Goal: Task Accomplishment & Management: Manage account settings

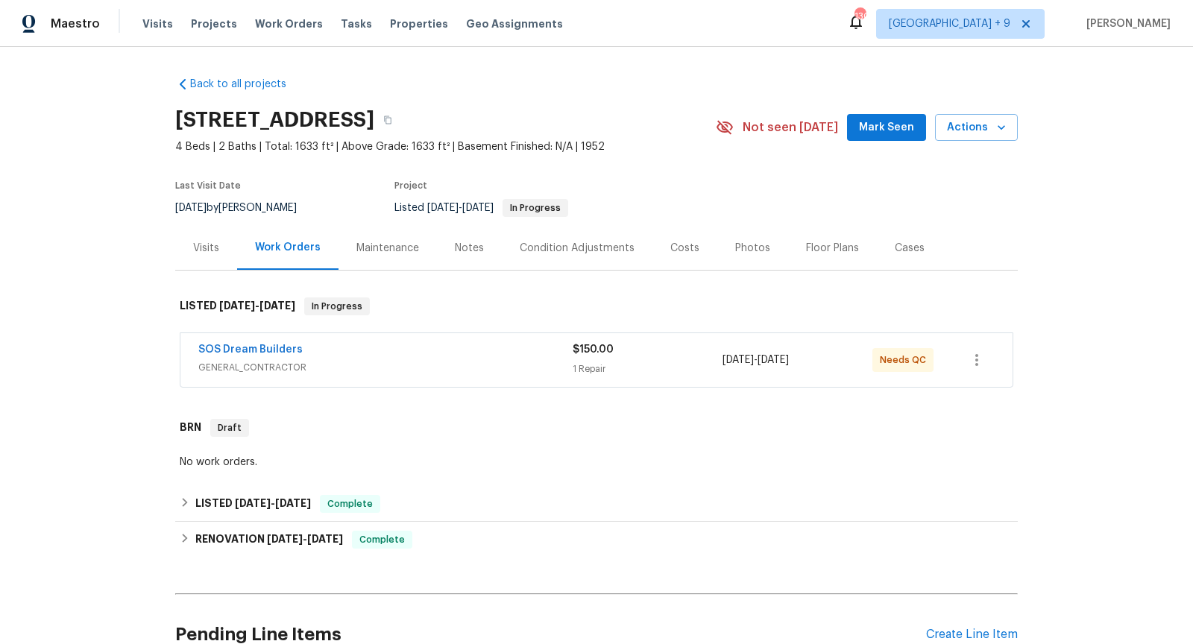
click at [482, 355] on div "SOS Dream Builders" at bounding box center [385, 351] width 374 height 18
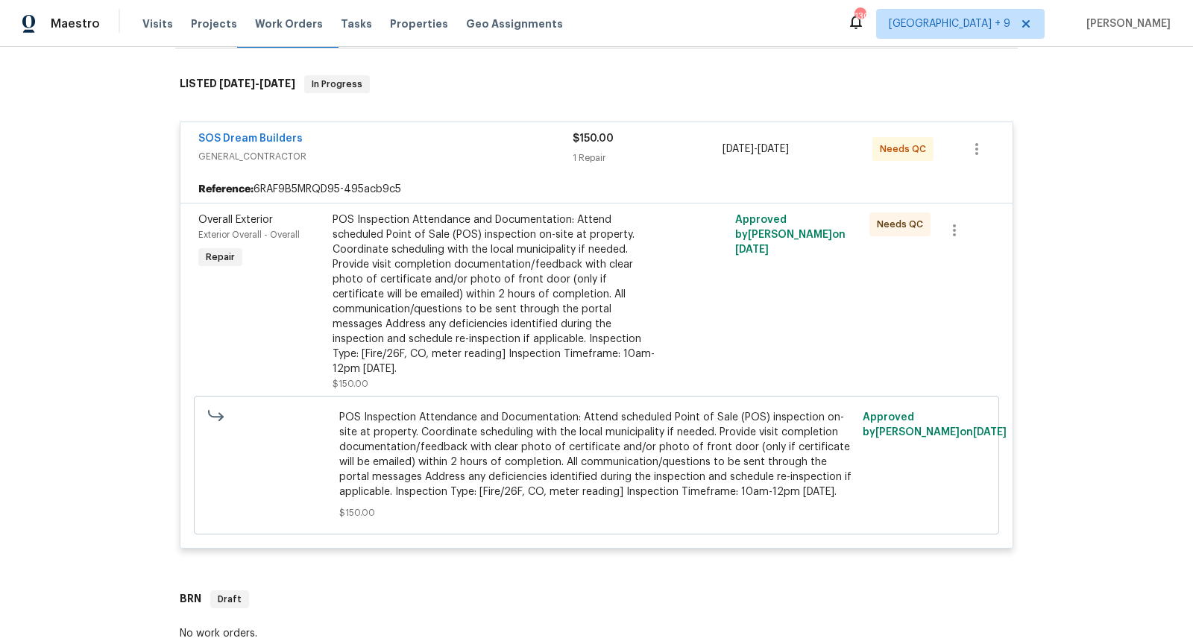
scroll to position [224, 0]
click at [254, 138] on link "SOS Dream Builders" at bounding box center [250, 137] width 104 height 10
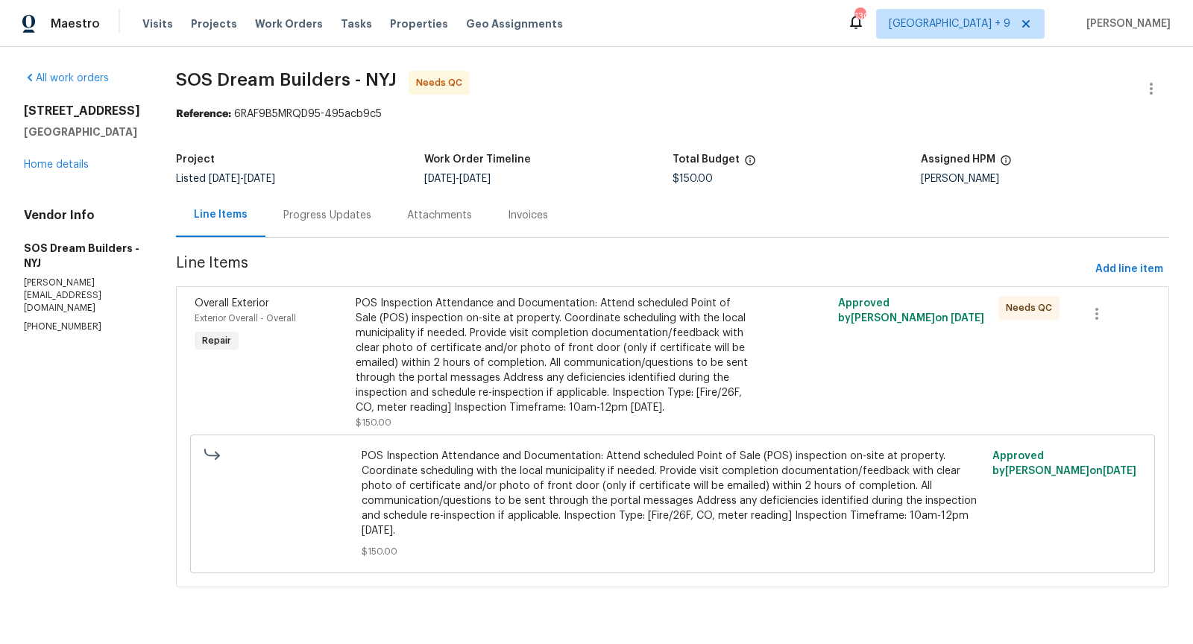
click at [362, 213] on div "Progress Updates" at bounding box center [327, 215] width 88 height 15
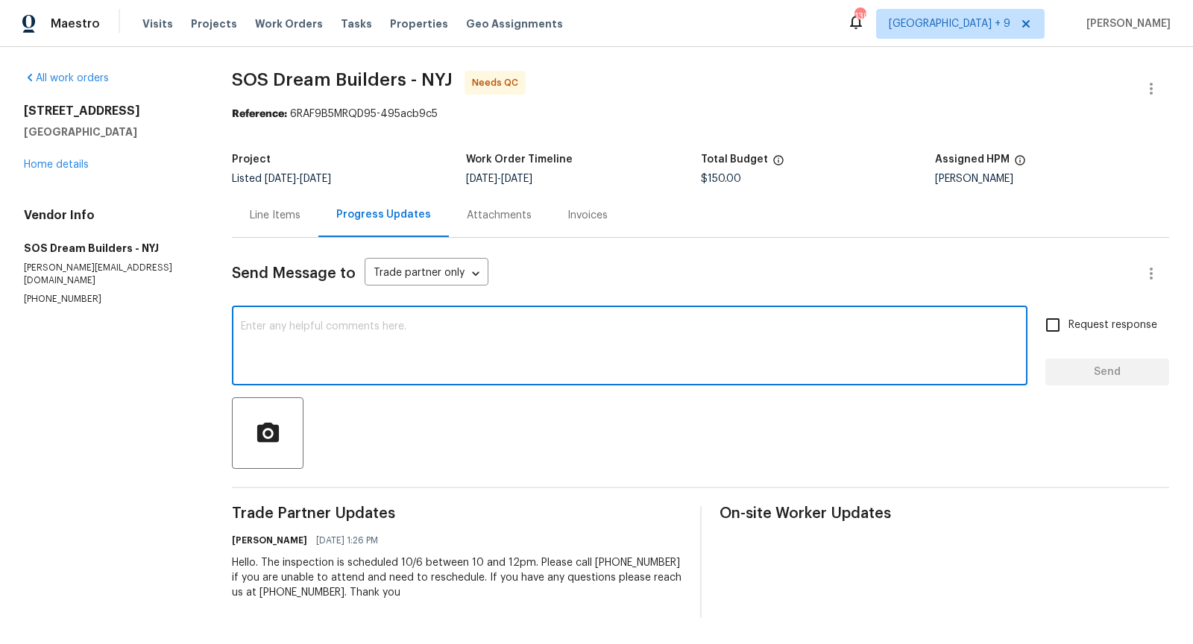
click at [424, 332] on textarea at bounding box center [630, 347] width 778 height 52
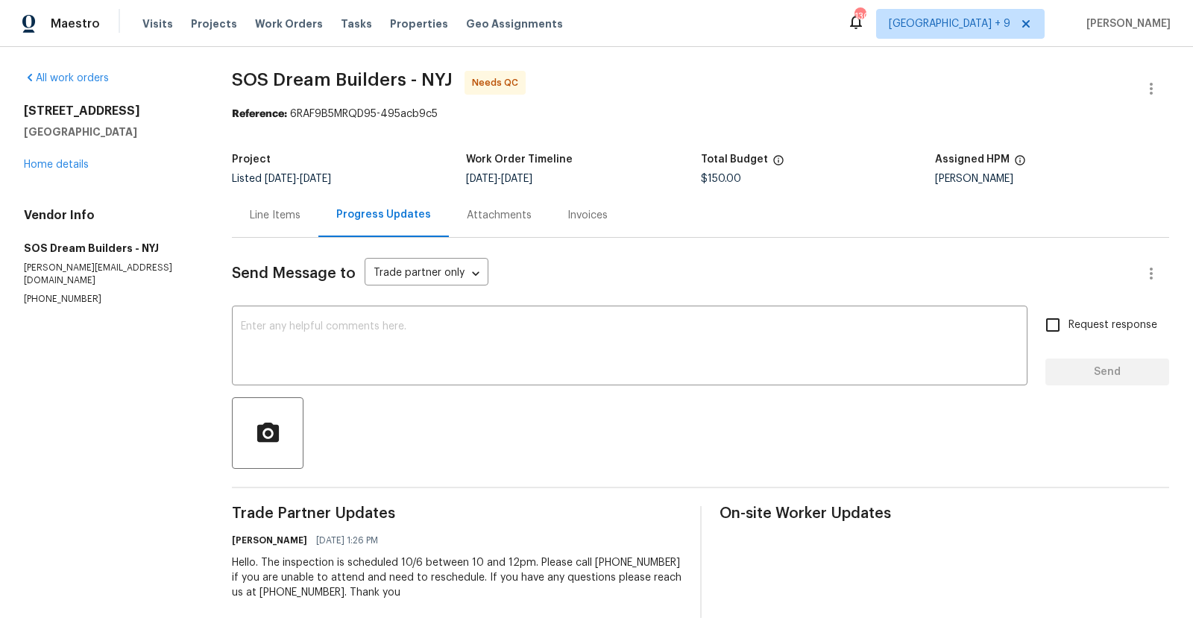
click at [268, 208] on div "Line Items" at bounding box center [275, 215] width 51 height 15
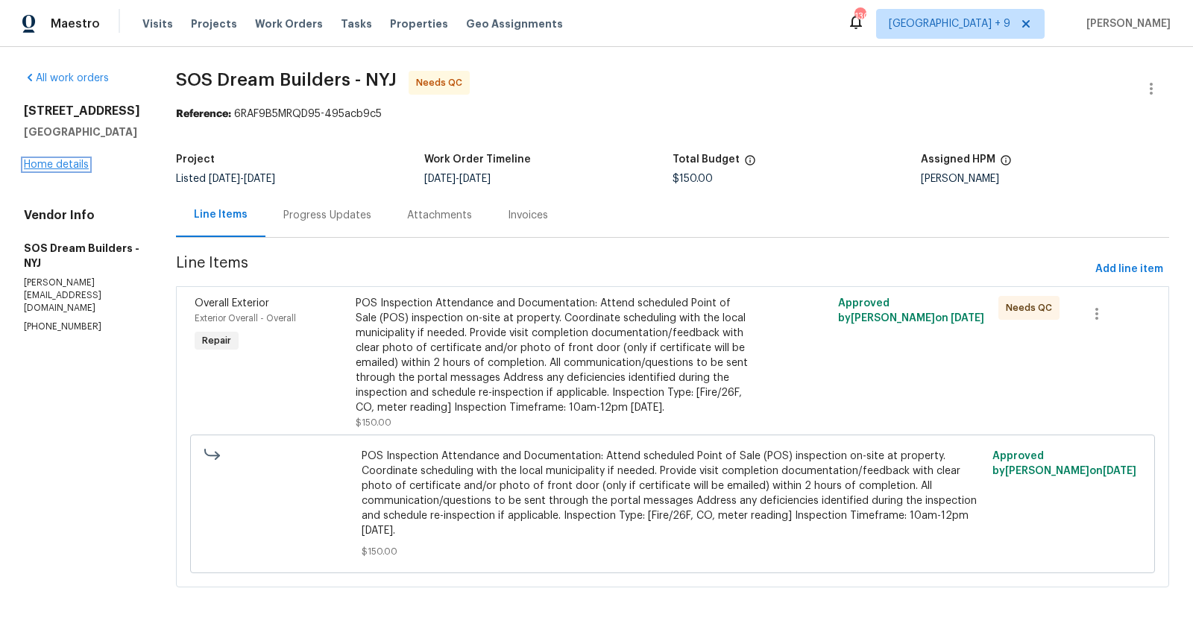
click at [64, 161] on link "Home details" at bounding box center [56, 165] width 65 height 10
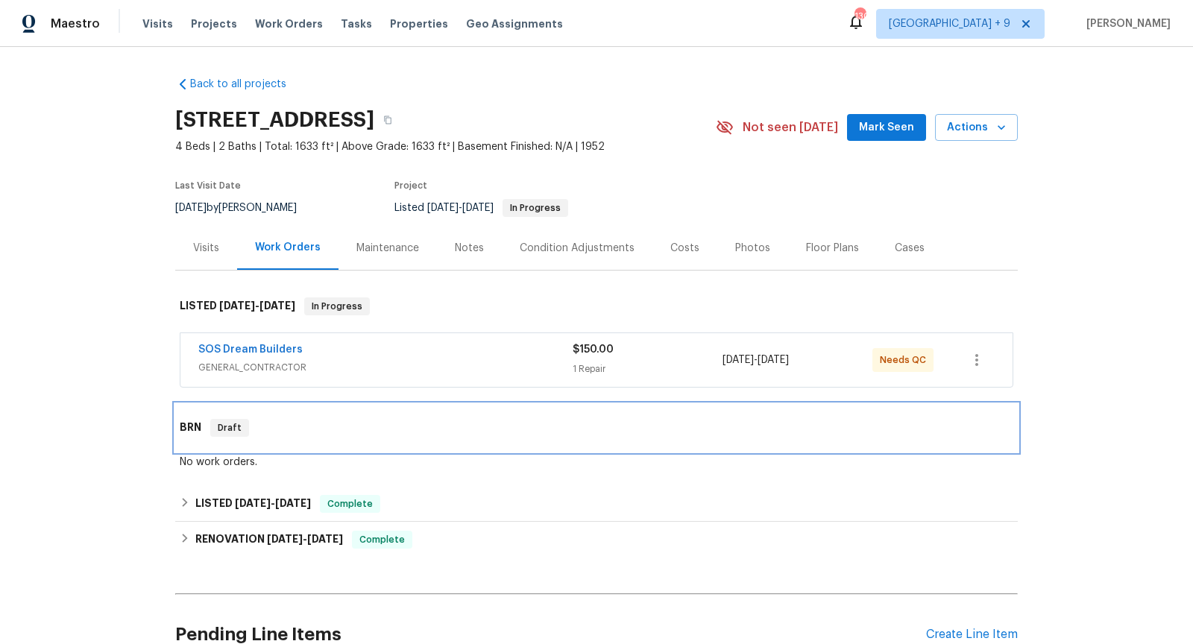
click at [405, 419] on div "BRN Draft" at bounding box center [597, 428] width 834 height 18
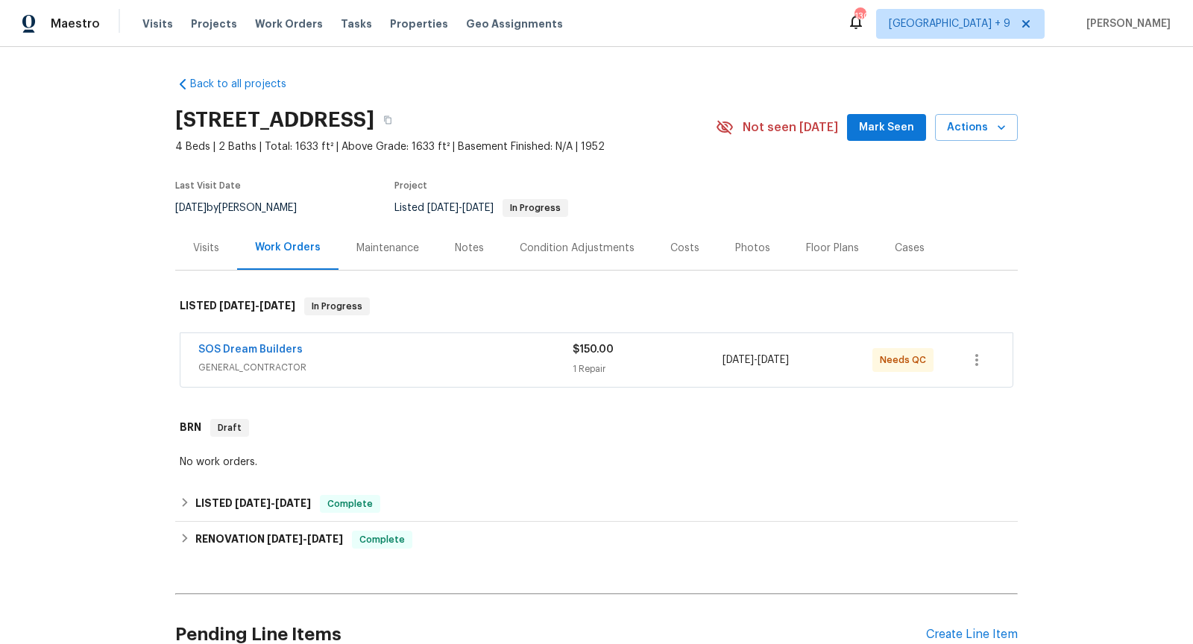
click at [142, 390] on div "Back to all projects [STREET_ADDRESS] 4 Beds | 2 Baths | Total: 1633 ft² | Abov…" at bounding box center [596, 345] width 1193 height 597
click at [417, 499] on div "LISTED [DATE] - [DATE] Complete" at bounding box center [597, 504] width 834 height 18
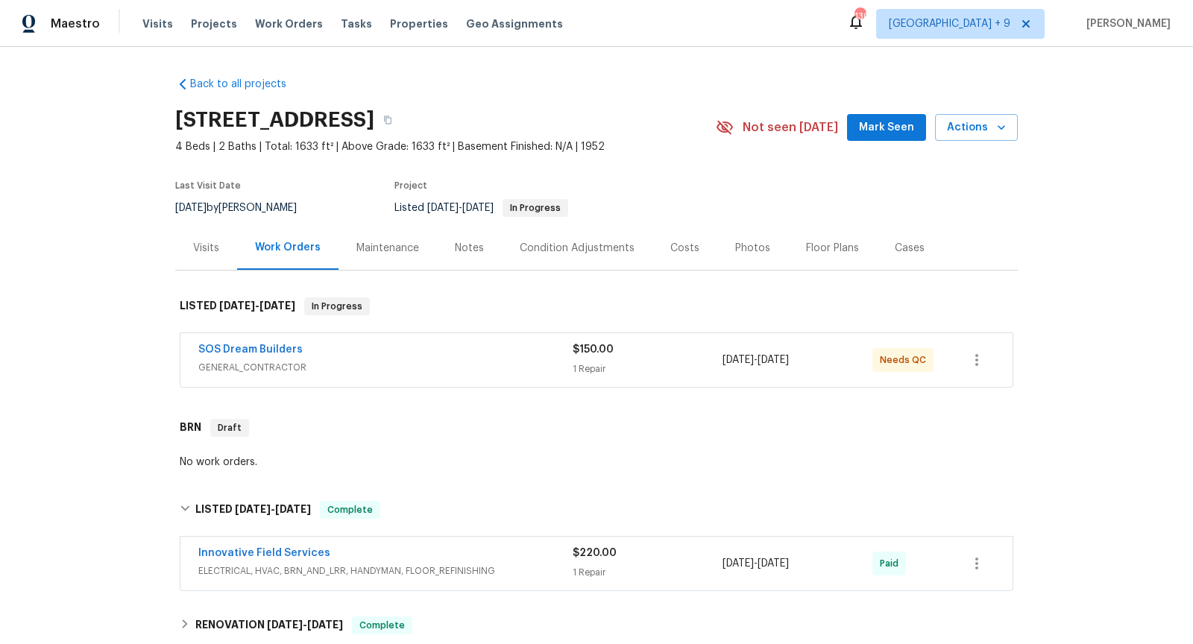
click at [400, 379] on div "SOS Dream Builders GENERAL_CONTRACTOR $150.00 1 Repair [DATE] - [DATE] Needs QC" at bounding box center [596, 360] width 832 height 54
click at [405, 360] on span "GENERAL_CONTRACTOR" at bounding box center [385, 367] width 374 height 15
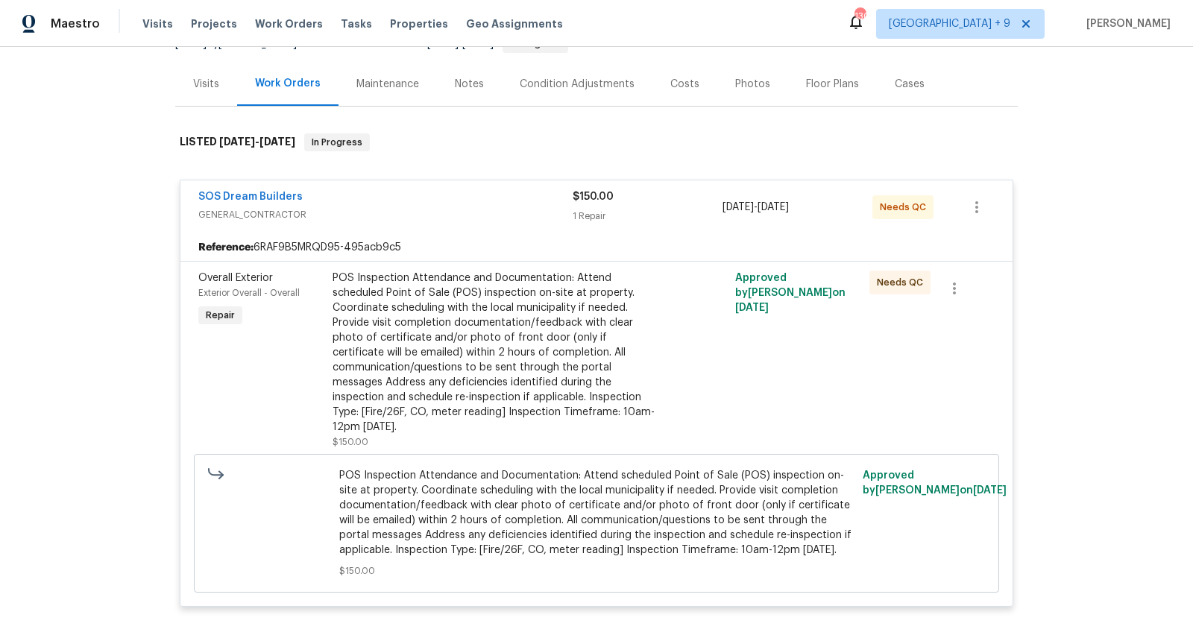
scroll to position [158, 0]
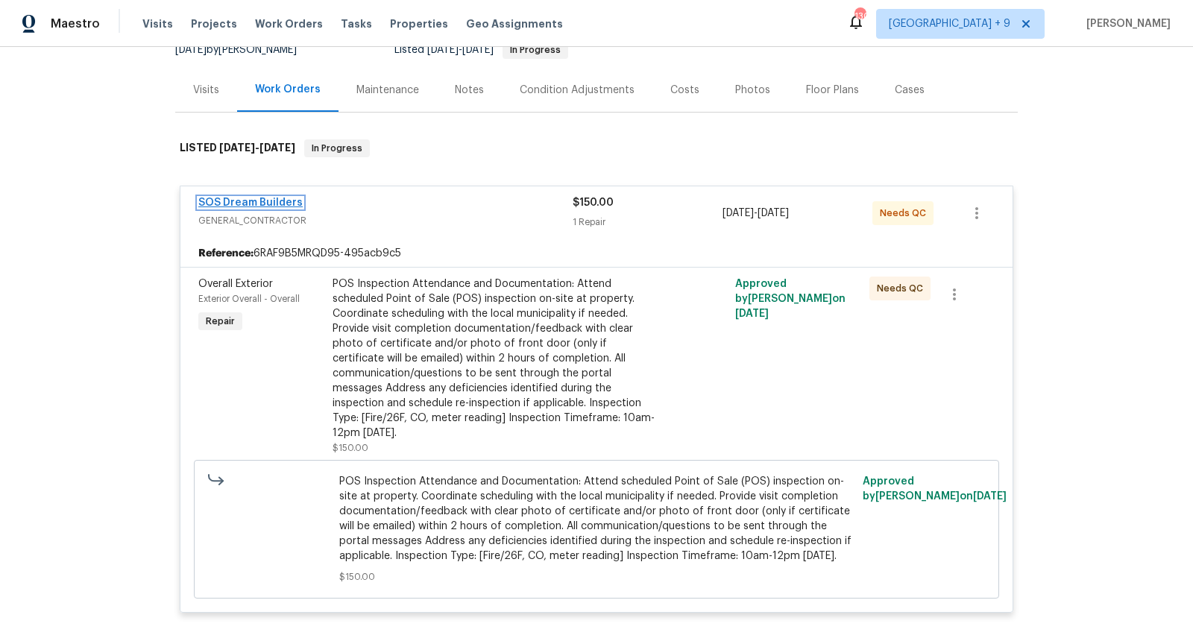
click at [266, 200] on link "SOS Dream Builders" at bounding box center [250, 203] width 104 height 10
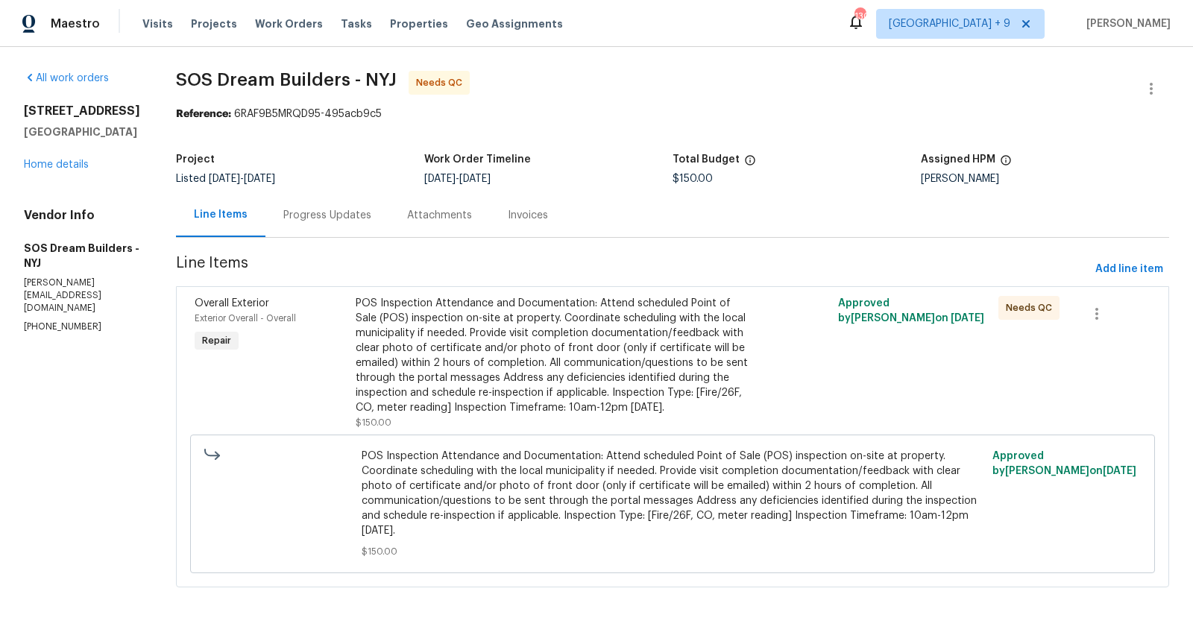
click at [336, 221] on div "Progress Updates" at bounding box center [327, 215] width 88 height 15
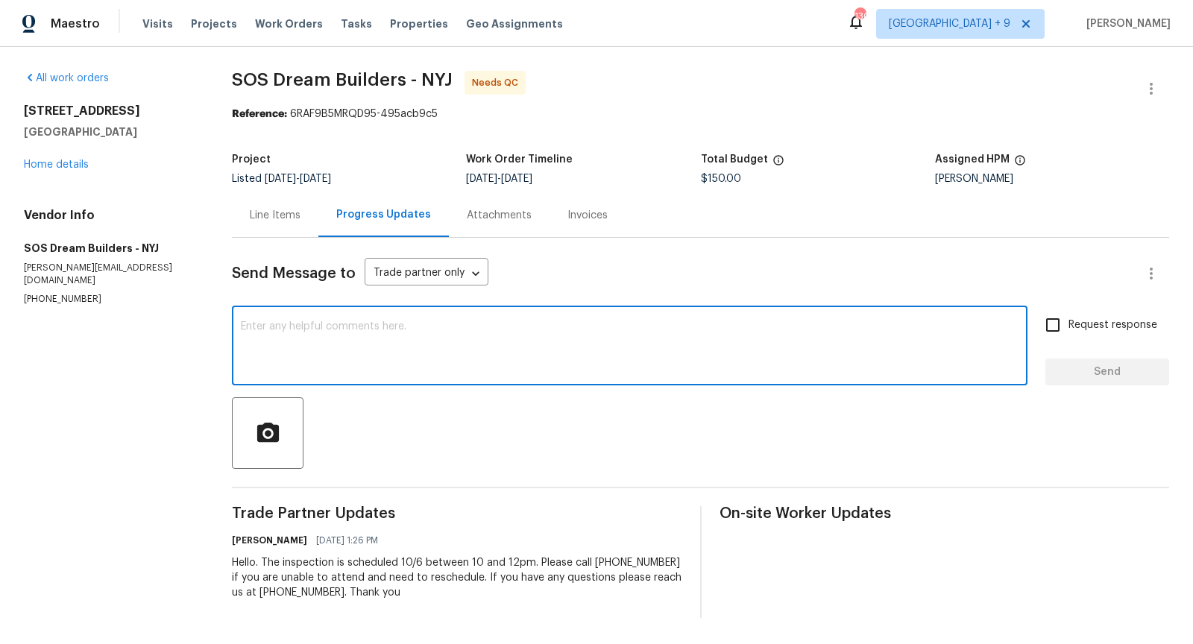
click at [382, 333] on textarea at bounding box center [630, 347] width 778 height 52
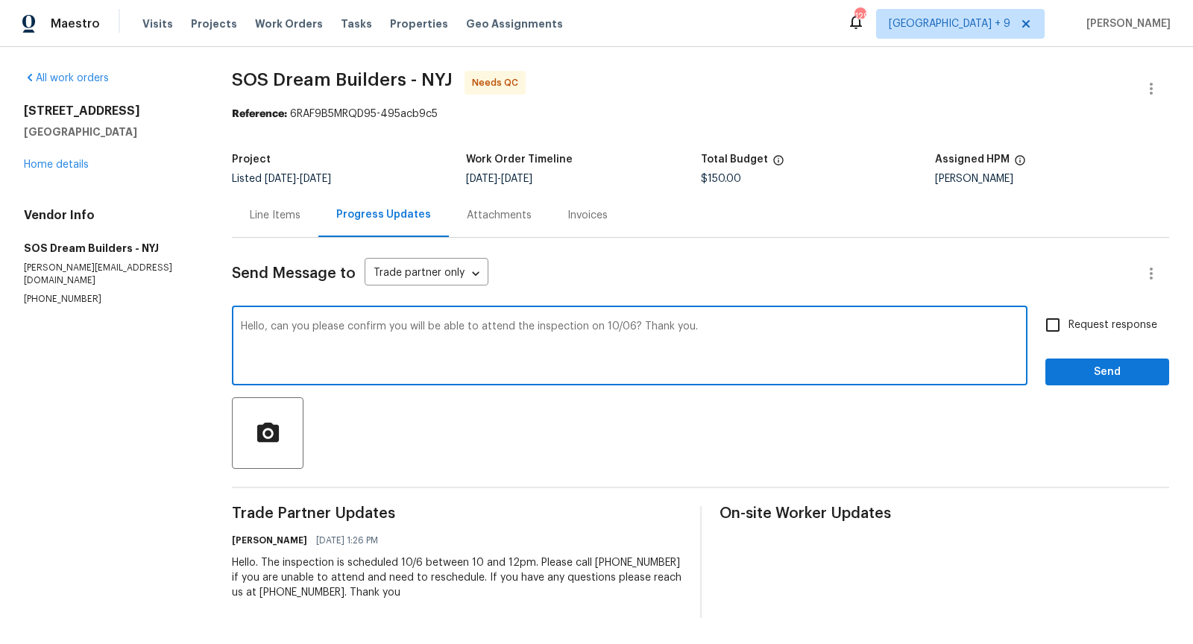
type textarea "Hello, can you please confirm you will be able to attend the inspection on 10/0…"
click at [1060, 328] on input "Request response" at bounding box center [1052, 325] width 31 height 31
checkbox input "true"
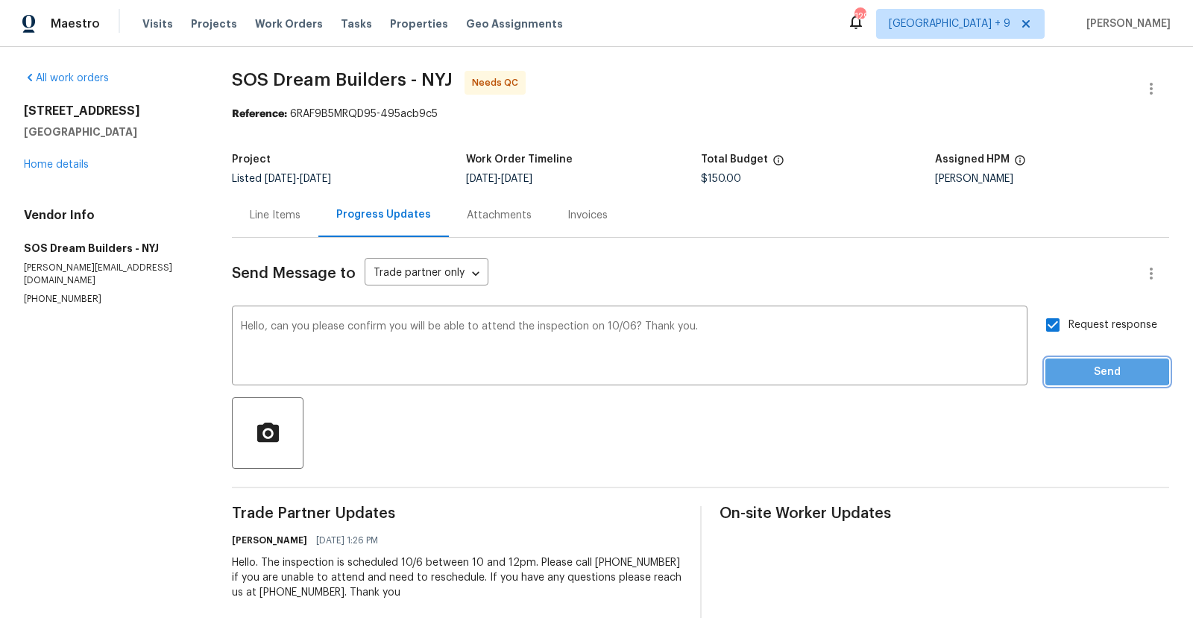
click at [1078, 368] on span "Send" at bounding box center [1108, 372] width 100 height 19
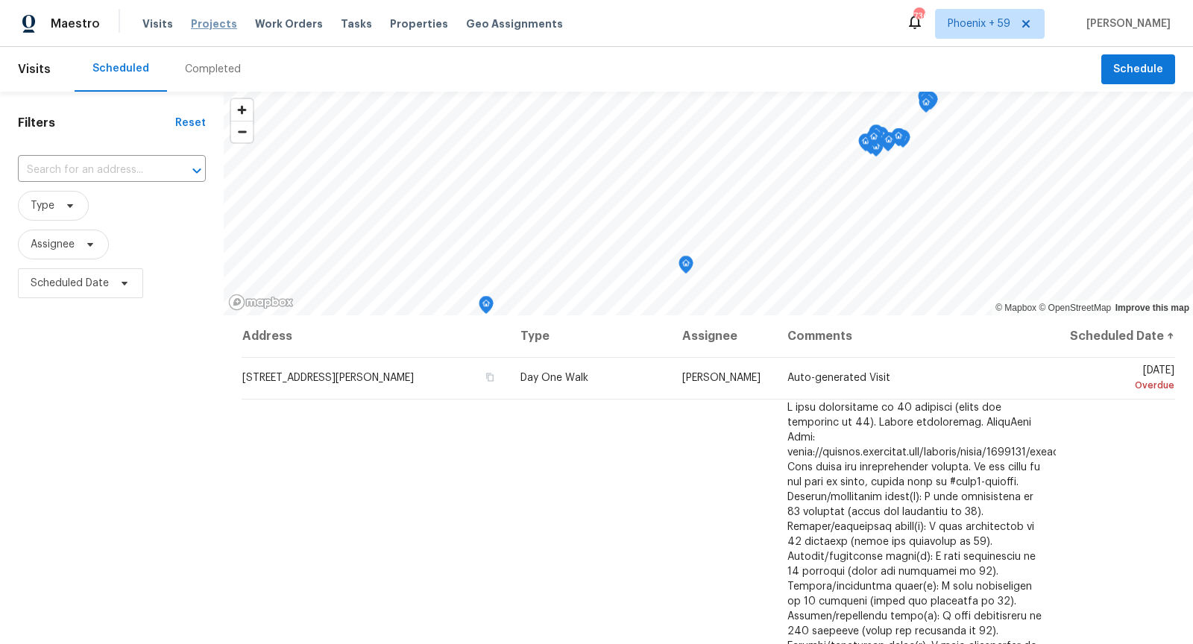
click at [216, 21] on span "Projects" at bounding box center [214, 23] width 46 height 15
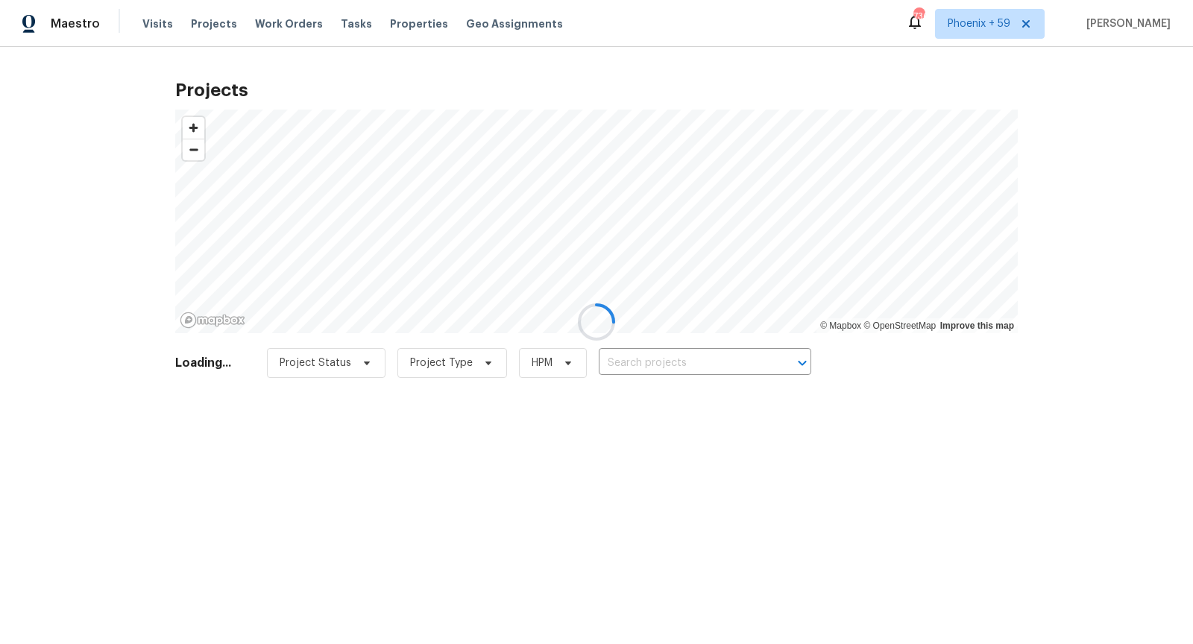
click at [650, 367] on div at bounding box center [596, 322] width 1193 height 644
click at [650, 364] on div at bounding box center [596, 322] width 1193 height 644
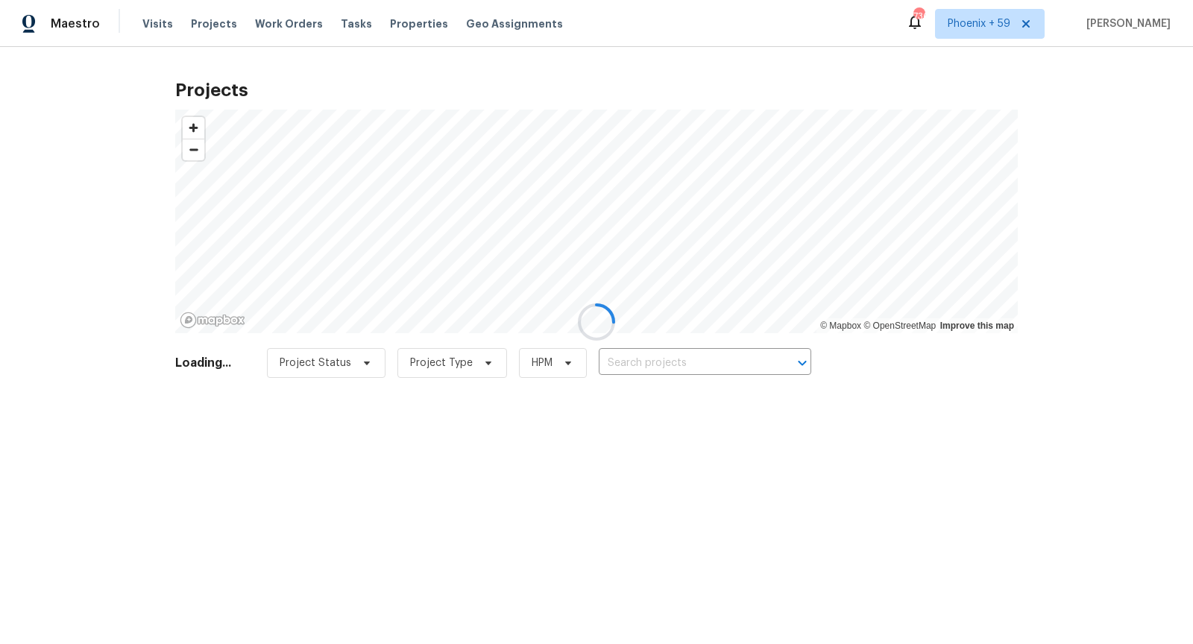
click at [650, 364] on div at bounding box center [596, 322] width 1193 height 644
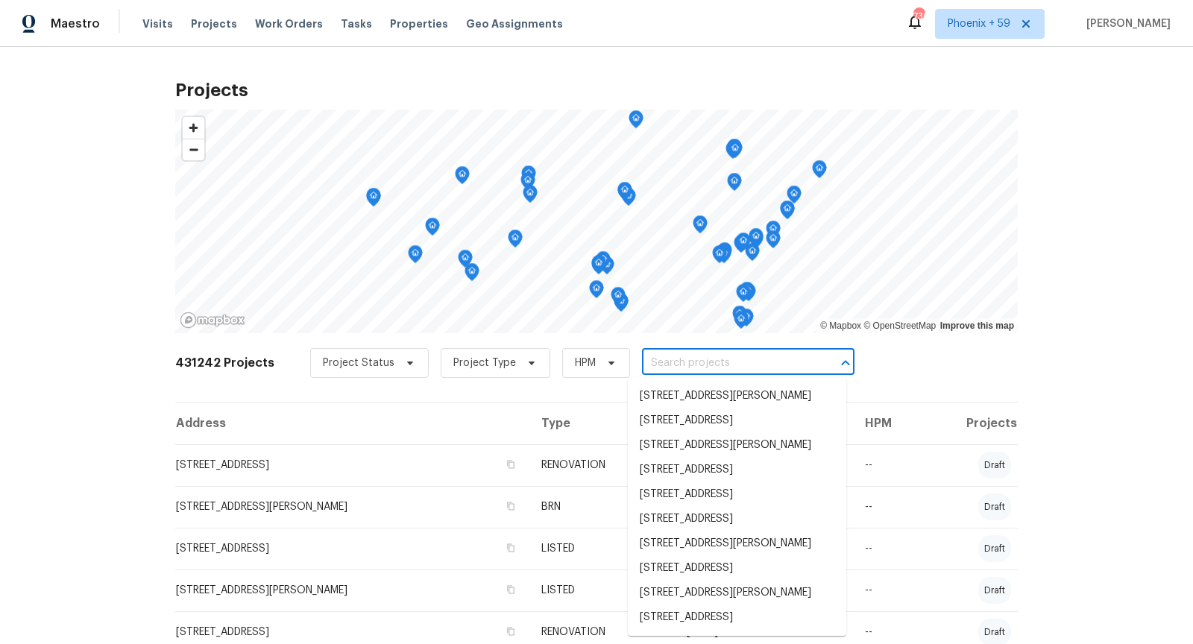
click at [650, 364] on input "text" at bounding box center [727, 363] width 171 height 23
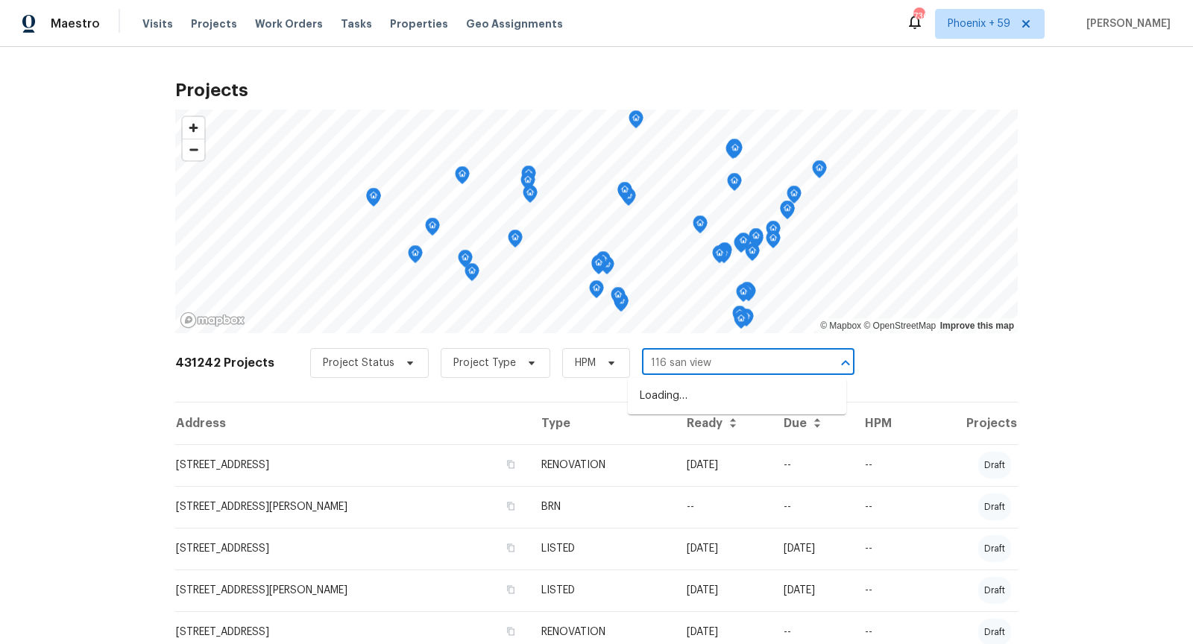
type input "116 san view"
click at [726, 398] on li "116 San View Dr, Georgetown, TX 78628" at bounding box center [737, 396] width 219 height 25
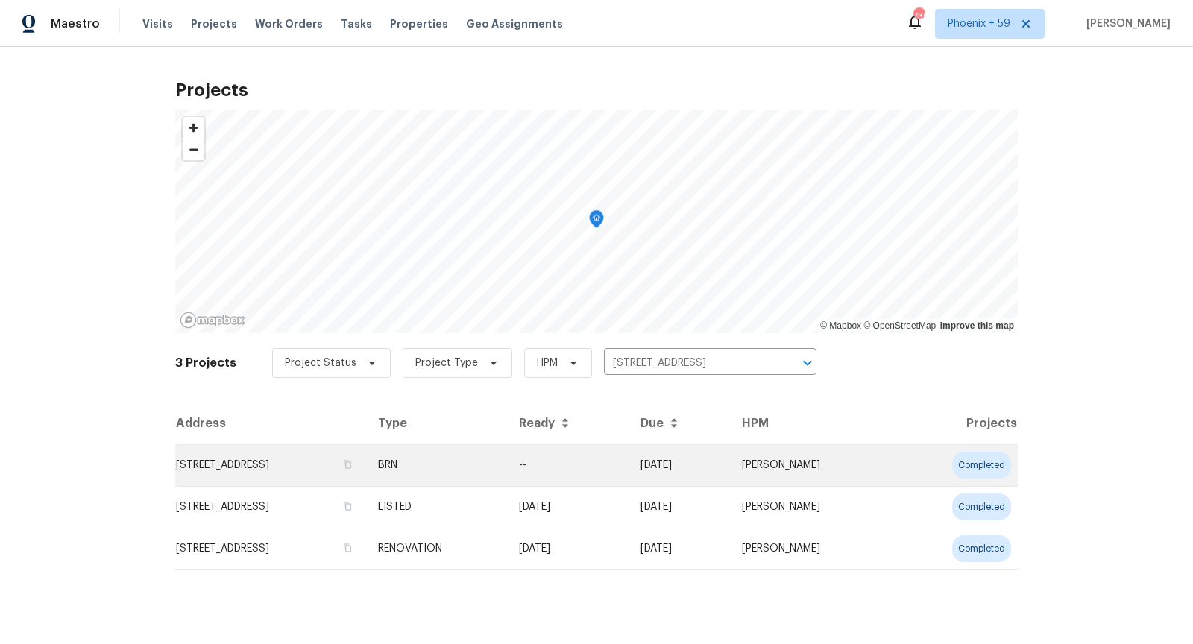
click at [310, 459] on td "116 San View Dr, Georgetown, TX 78628" at bounding box center [270, 466] width 191 height 42
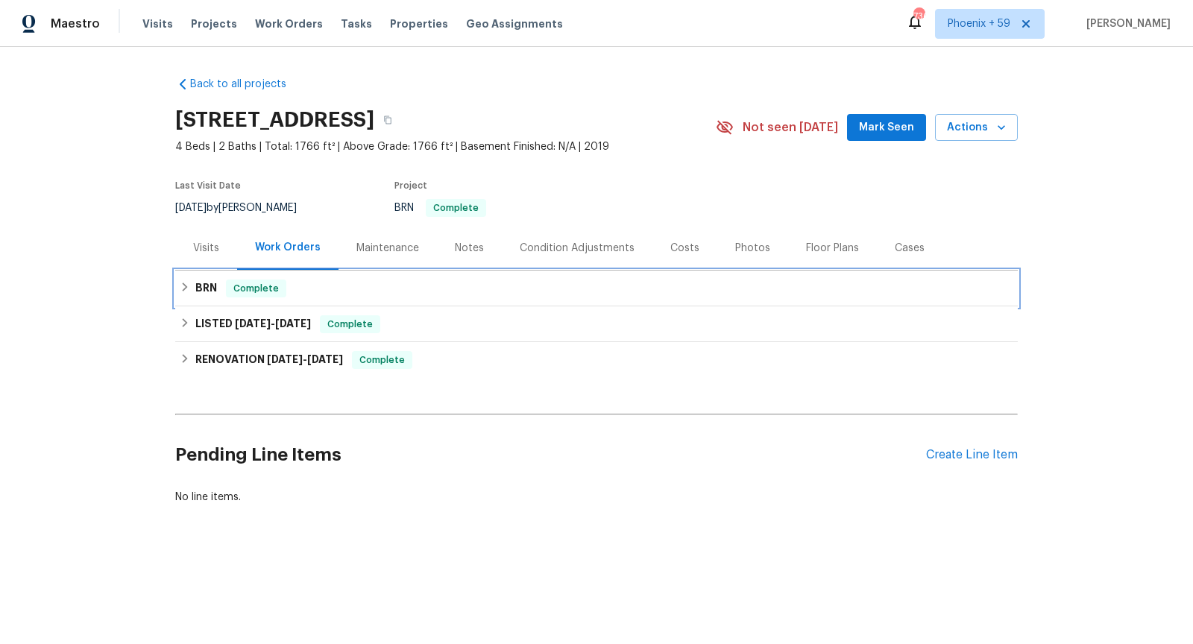
click at [442, 281] on div "BRN Complete" at bounding box center [597, 289] width 834 height 18
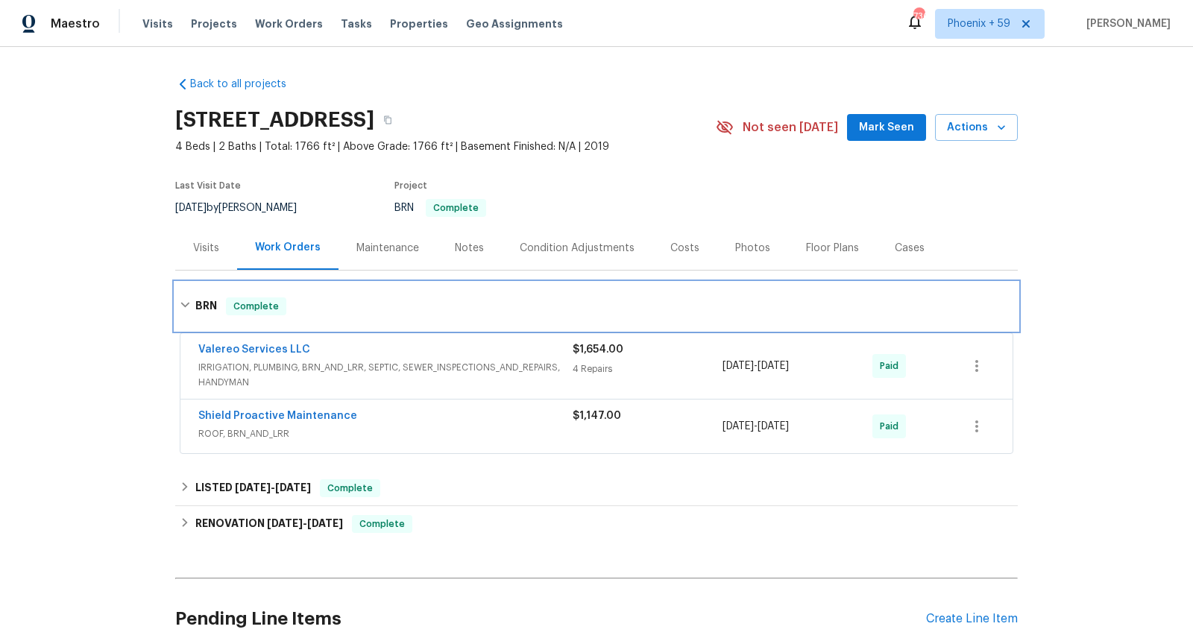
scroll to position [62, 0]
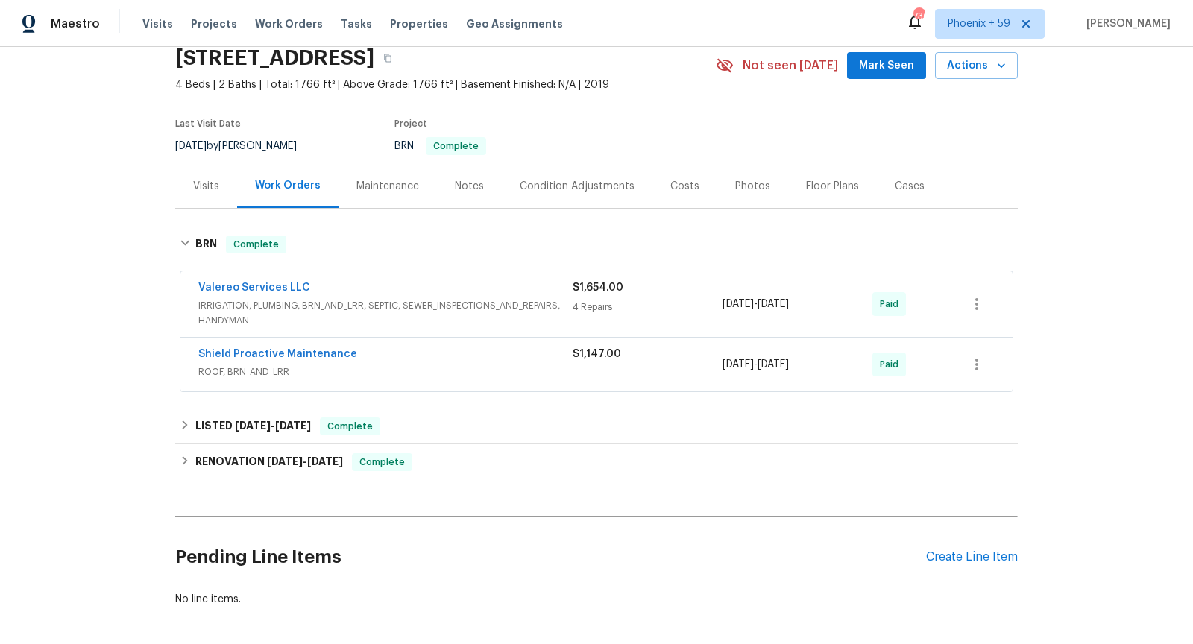
click at [437, 302] on span "IRRIGATION, PLUMBING, BRN_AND_LRR, SEPTIC, SEWER_INSPECTIONS_AND_REPAIRS, HANDY…" at bounding box center [385, 313] width 374 height 30
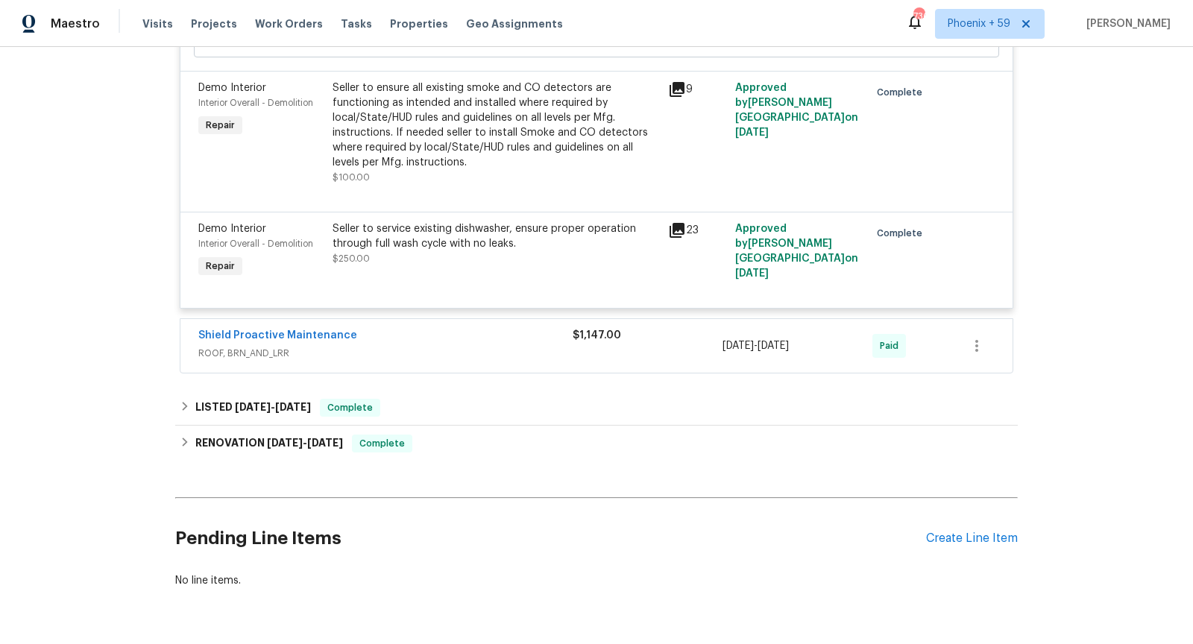
scroll to position [677, 0]
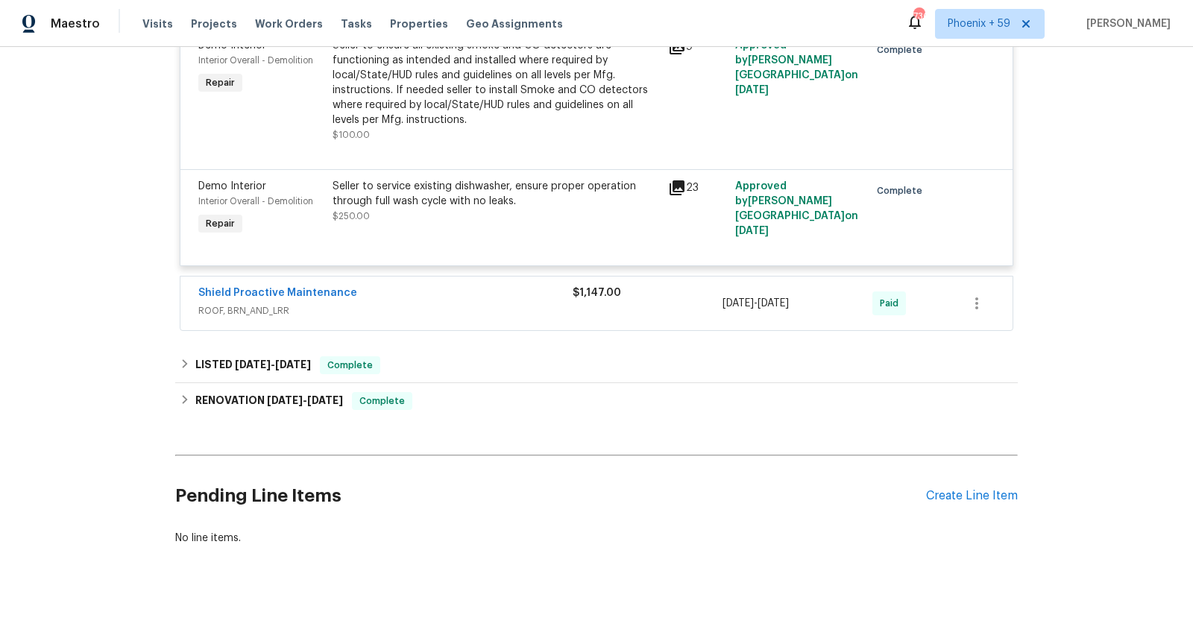
click at [485, 295] on div "Shield Proactive Maintenance" at bounding box center [385, 295] width 374 height 18
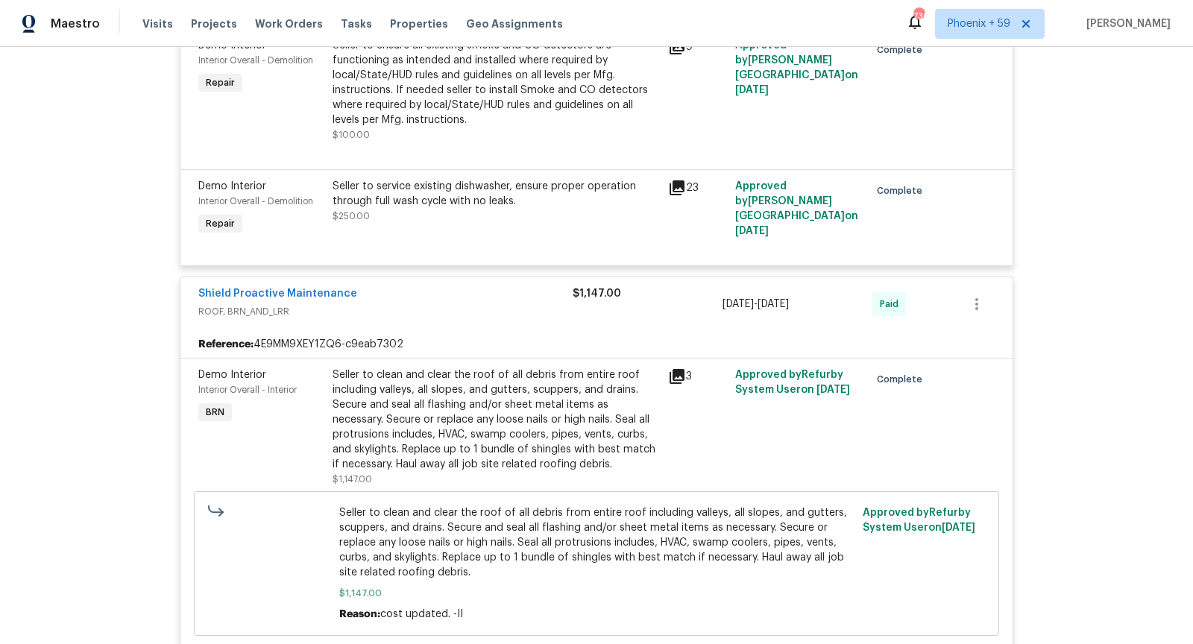
click at [485, 298] on div "Shield Proactive Maintenance" at bounding box center [385, 295] width 374 height 18
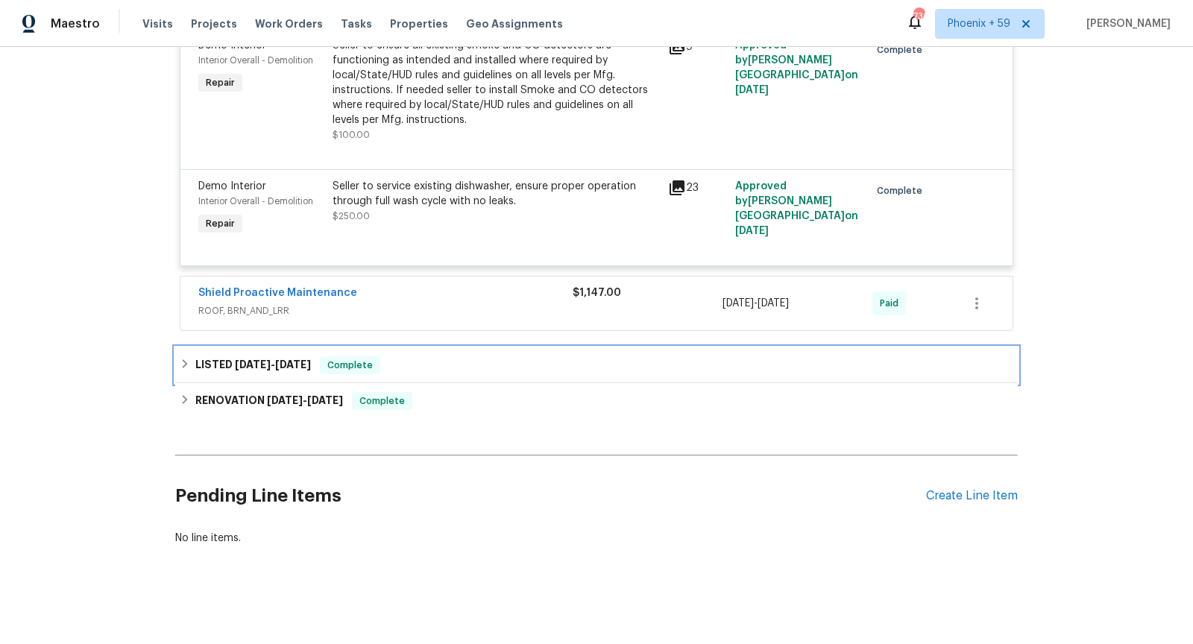
click at [503, 365] on div "LISTED 2/11/25 - 2/12/25 Complete" at bounding box center [597, 366] width 834 height 18
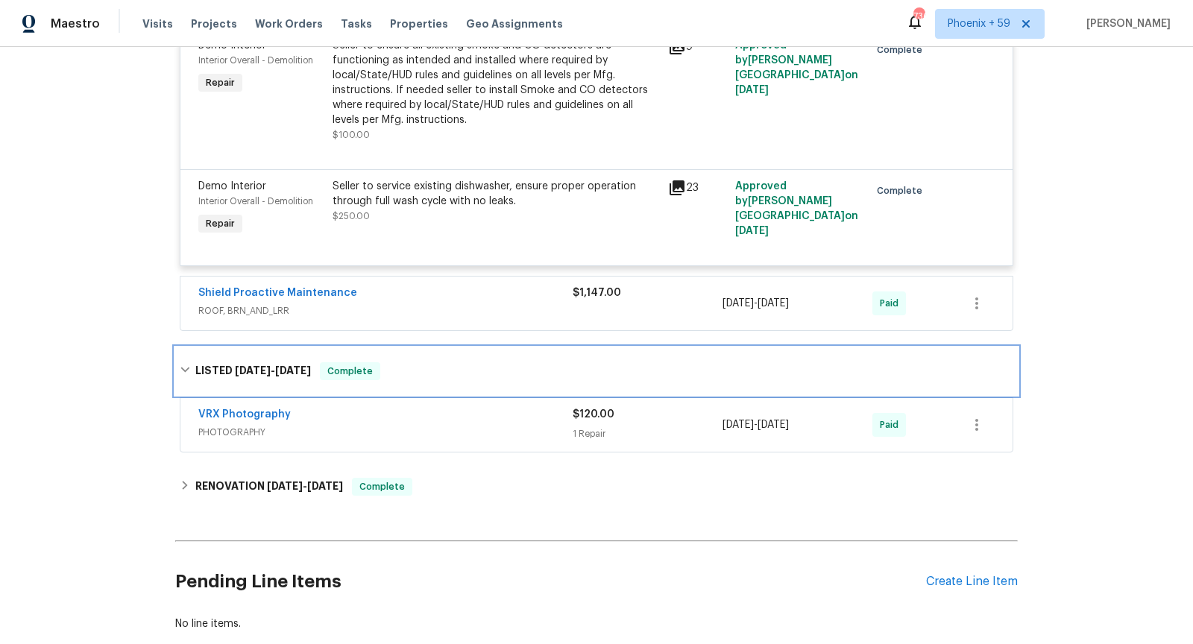
click at [503, 365] on div "LISTED 2/11/25 - 2/12/25 Complete" at bounding box center [597, 371] width 834 height 18
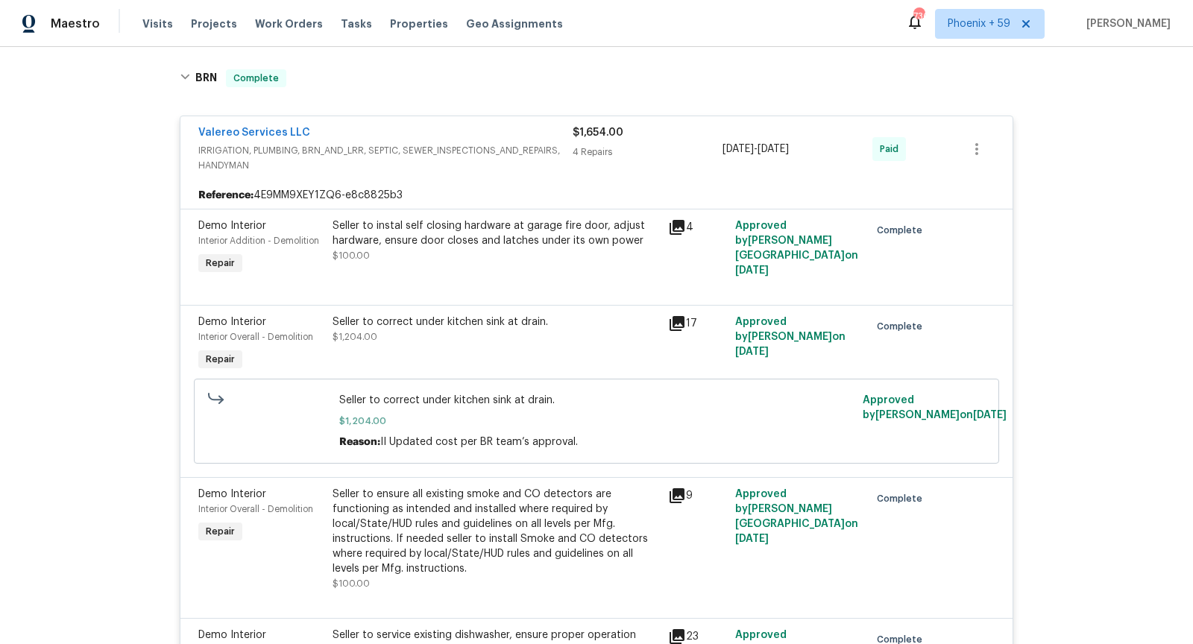
scroll to position [0, 0]
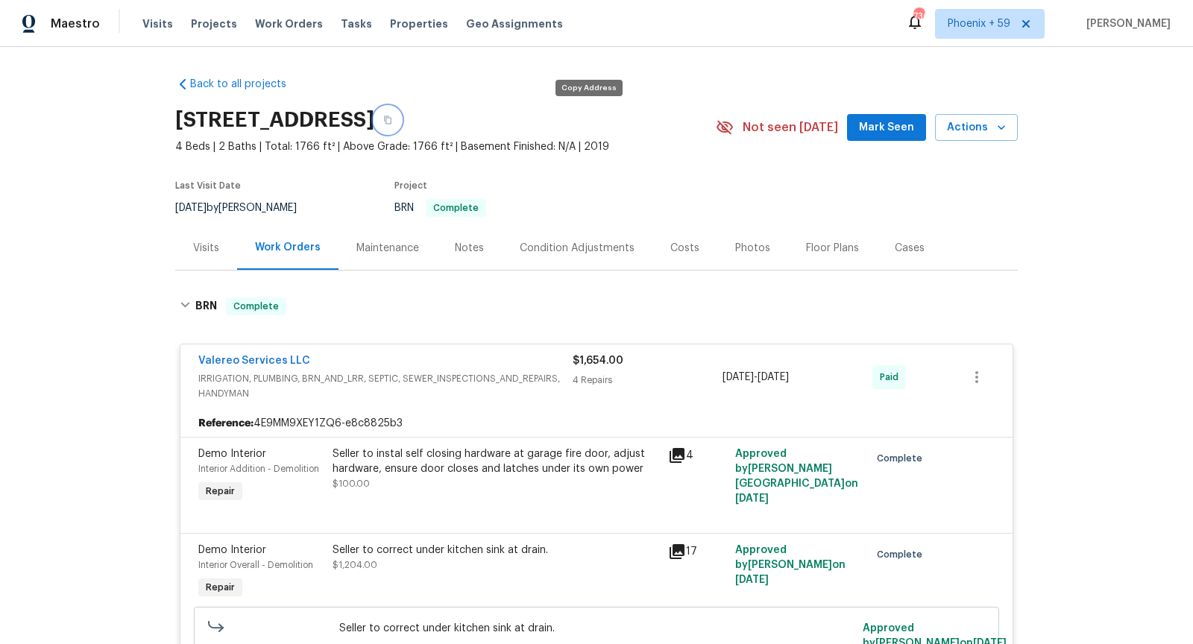
click at [401, 113] on button "button" at bounding box center [387, 120] width 27 height 27
